Goal: Transaction & Acquisition: Purchase product/service

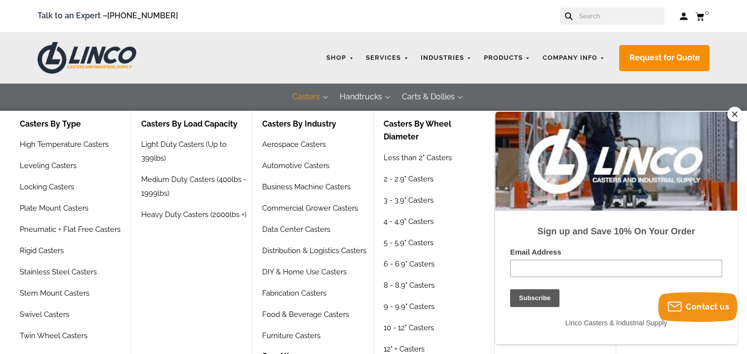
click at [318, 97] on button "Casters" at bounding box center [306, 96] width 47 height 27
click at [57, 143] on link "High Temperature Casters" at bounding box center [67, 147] width 94 height 21
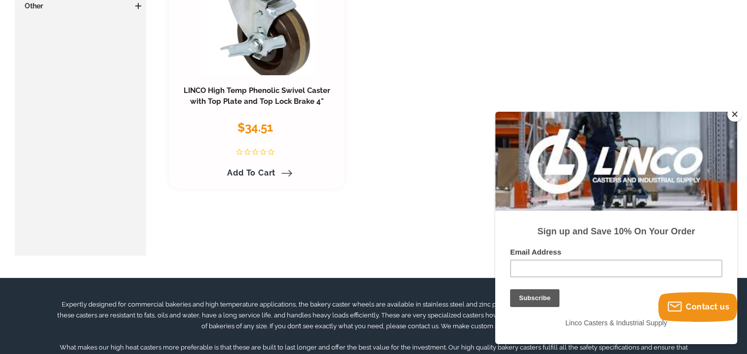
scroll to position [247, 0]
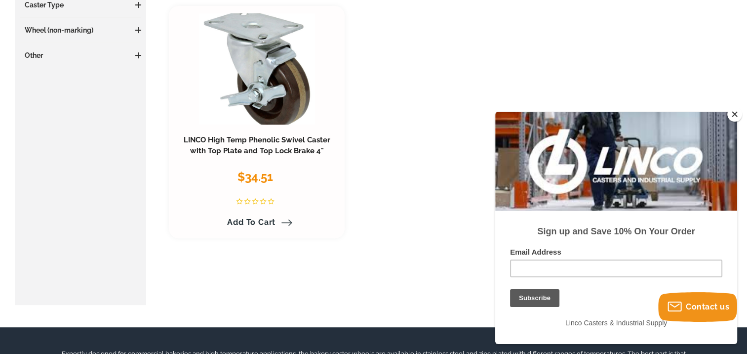
click at [736, 117] on button "Close" at bounding box center [735, 114] width 15 height 15
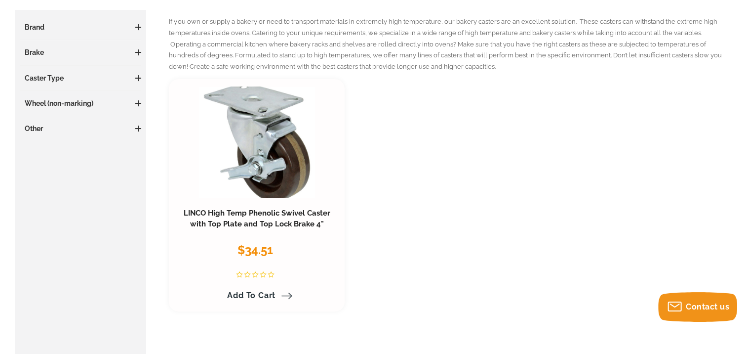
scroll to position [99, 0]
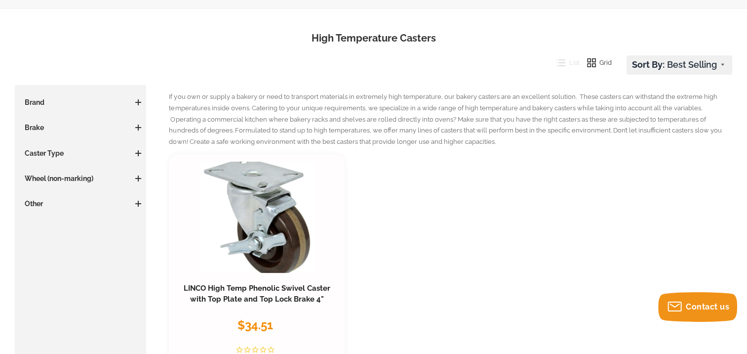
click at [51, 151] on h3 "Caster Type" at bounding box center [81, 153] width 122 height 10
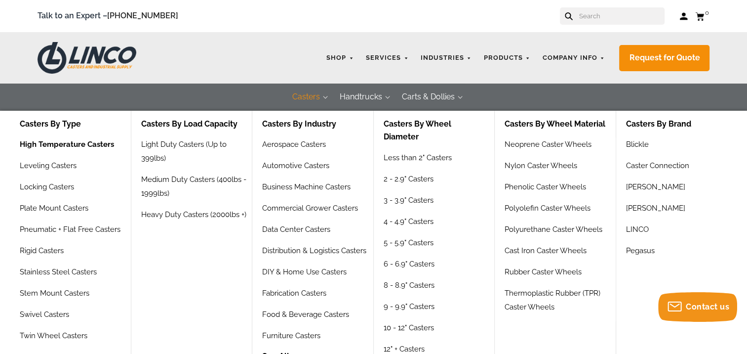
click at [36, 146] on link "High Temperature Casters" at bounding box center [67, 147] width 94 height 21
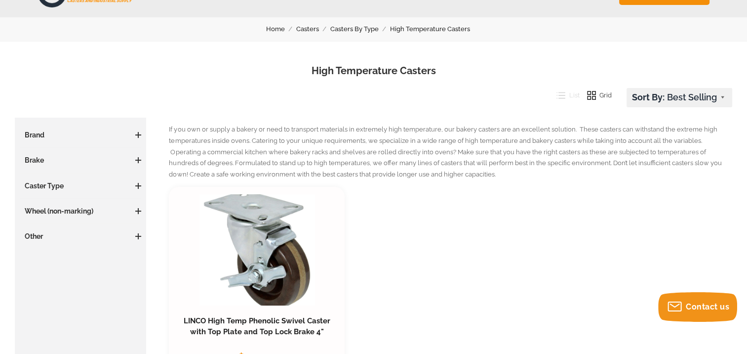
scroll to position [49, 0]
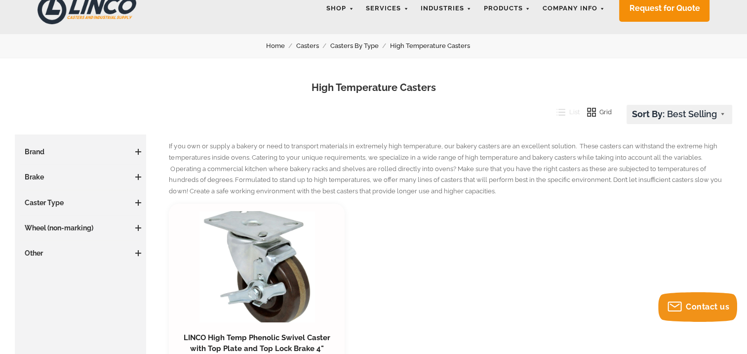
click at [593, 113] on use at bounding box center [591, 112] width 8 height 8
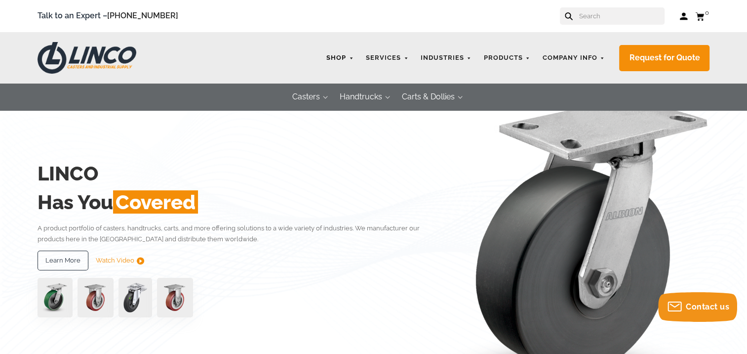
click at [337, 59] on link "Shop" at bounding box center [340, 57] width 37 height 19
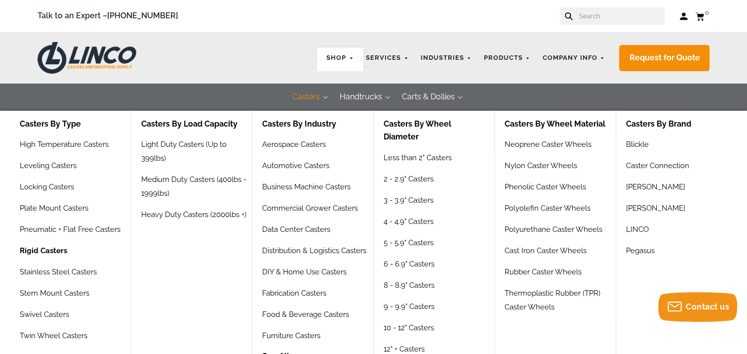
click at [50, 251] on link "Rigid Casters" at bounding box center [43, 254] width 47 height 21
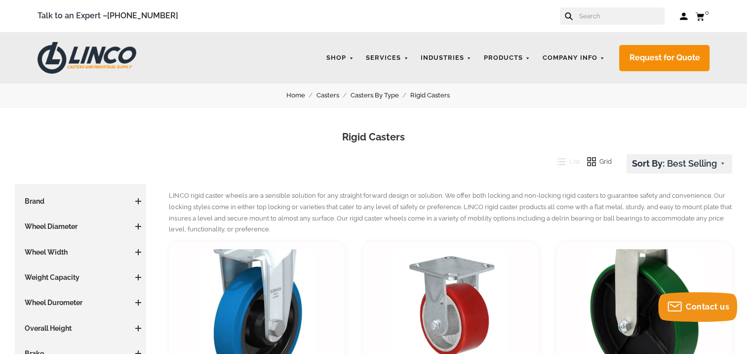
click at [589, 13] on form at bounding box center [612, 15] width 105 height 17
click at [601, 16] on input "text" at bounding box center [621, 15] width 87 height 17
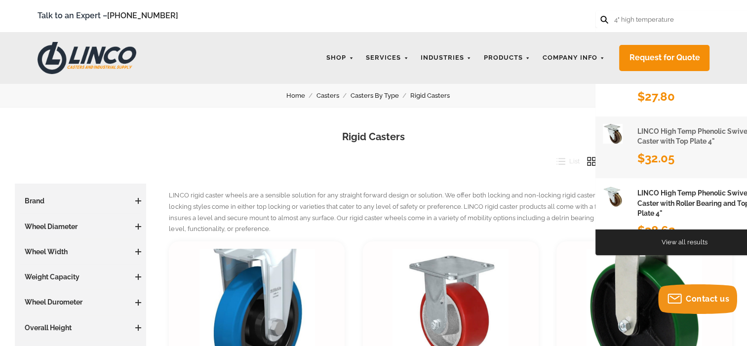
type input "4" high temperature"
click at [669, 138] on h1 "LINCO High Temp Phenolic Swivel Caster with Top Plate 4"" at bounding box center [702, 136] width 128 height 20
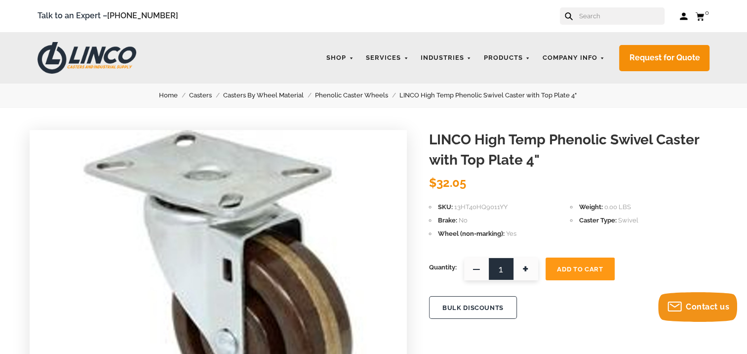
scroll to position [99, 0]
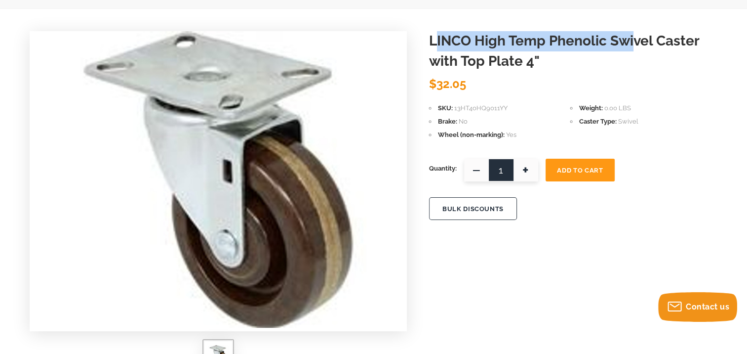
drag, startPoint x: 435, startPoint y: 41, endPoint x: 636, endPoint y: 49, distance: 201.7
click at [636, 49] on h1 "LINCO High Temp Phenolic Swivel Caster with Top Plate 4"" at bounding box center [573, 51] width 289 height 40
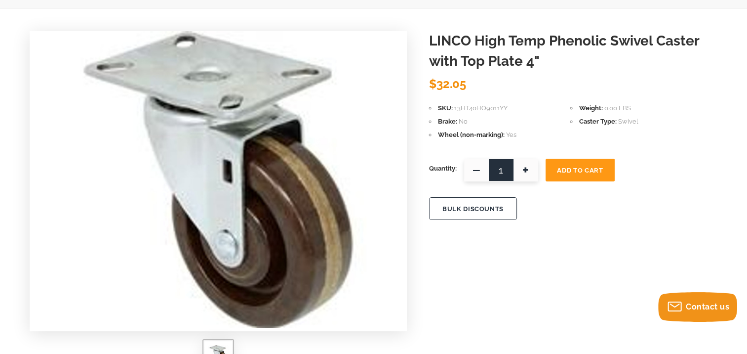
drag, startPoint x: 636, startPoint y: 49, endPoint x: 650, endPoint y: 72, distance: 26.3
click at [650, 72] on header "LINCO High Temp Phenolic Swivel Caster with Top Plate 4" LINCO $32.05" at bounding box center [573, 62] width 289 height 62
click at [428, 44] on div "LINCO High Temp Phenolic Swivel Caster with Top Plate 4" LINCO $32.05 SKU 13HT4…" at bounding box center [373, 289] width 747 height 560
click at [432, 42] on h1 "LINCO High Temp Phenolic Swivel Caster with Top Plate 4"" at bounding box center [573, 51] width 289 height 40
click at [432, 41] on h1 "LINCO High Temp Phenolic Swivel Caster with Top Plate 4"" at bounding box center [573, 51] width 289 height 40
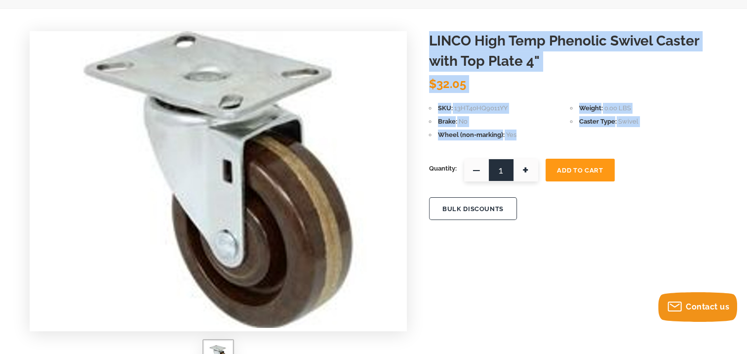
drag, startPoint x: 429, startPoint y: 40, endPoint x: 546, endPoint y: 140, distance: 154.1
click at [546, 140] on form "LINCO High Temp Phenolic Swivel Caster with Top Plate 4" LINCO $32.05 SKU 13HT4…" at bounding box center [573, 131] width 289 height 200
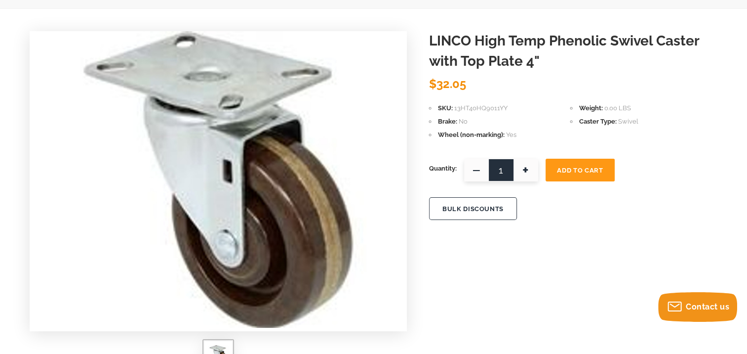
click at [630, 225] on div "BULK DISCOUNTS" at bounding box center [573, 211] width 289 height 39
